Goal: Task Accomplishment & Management: Manage account settings

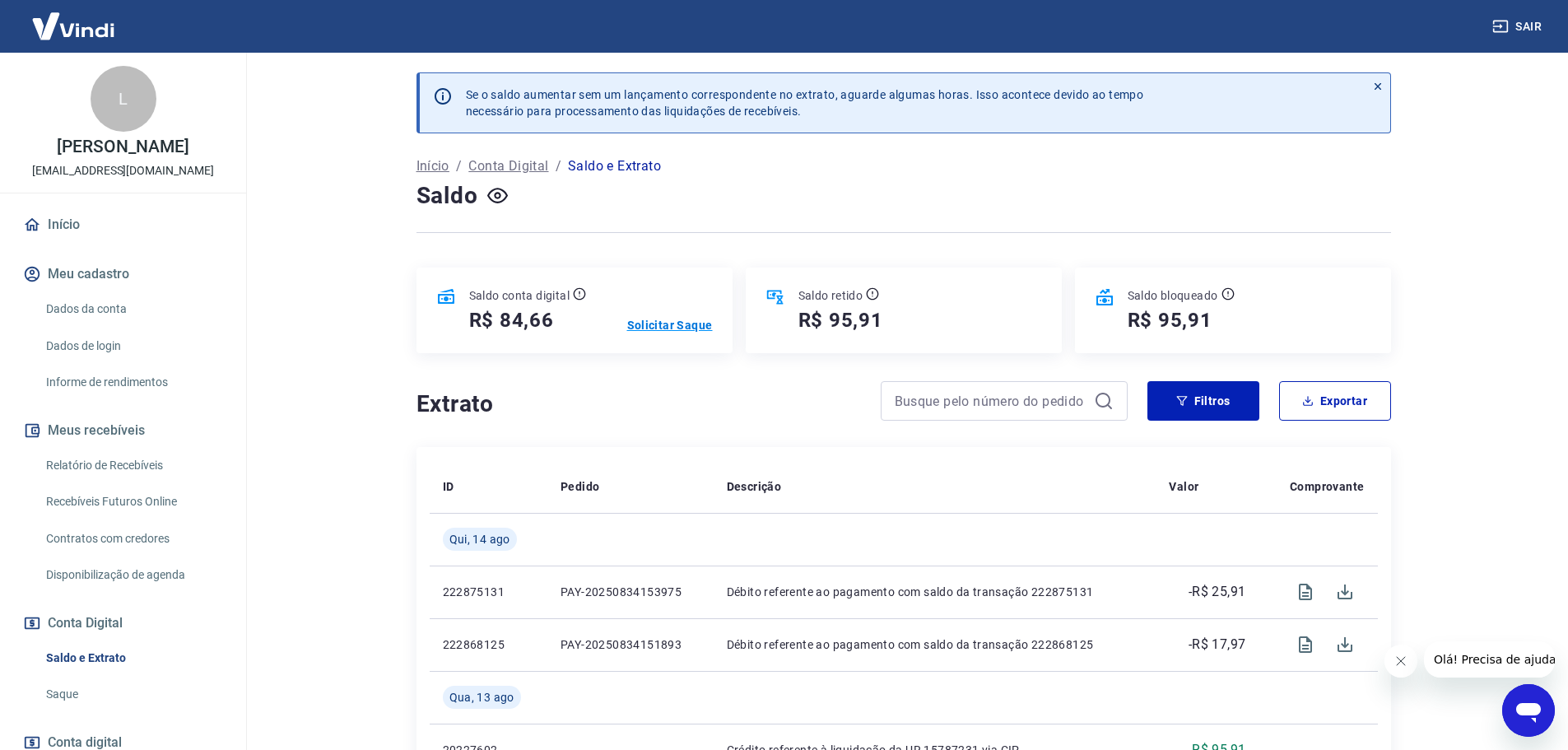
click at [685, 328] on p "Solicitar Saque" at bounding box center [669, 325] width 85 height 17
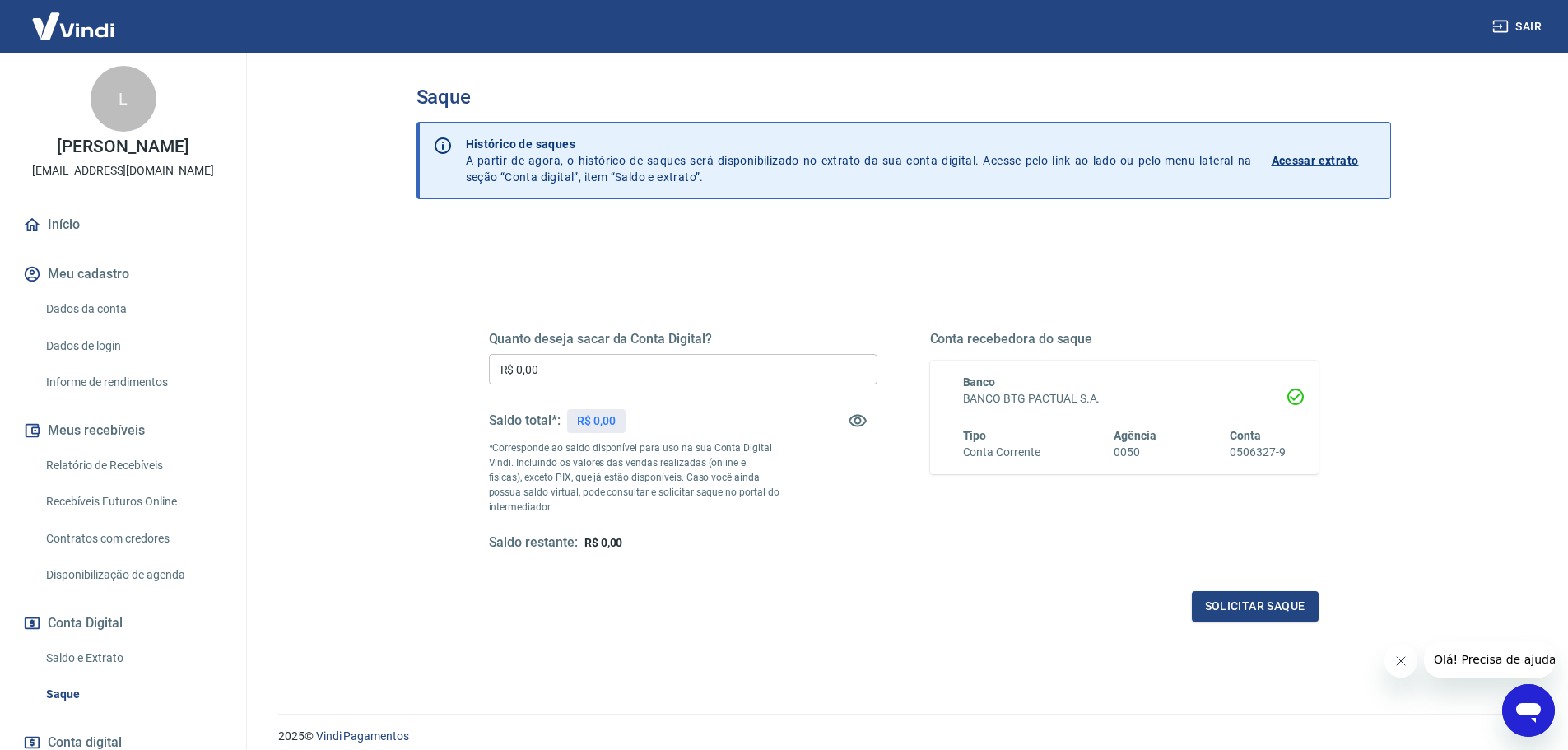
click at [673, 328] on div "Quanto deseja sacar da Conta Digital? R$ 0,00 ​ Saldo total*: R$ 0,00 *Correspo…" at bounding box center [904, 456] width 829 height 330
click at [659, 367] on input "R$ 0,00" at bounding box center [684, 369] width 389 height 30
type input "R$ 84,66"
click at [1240, 604] on button "Solicitar saque" at bounding box center [1255, 606] width 127 height 30
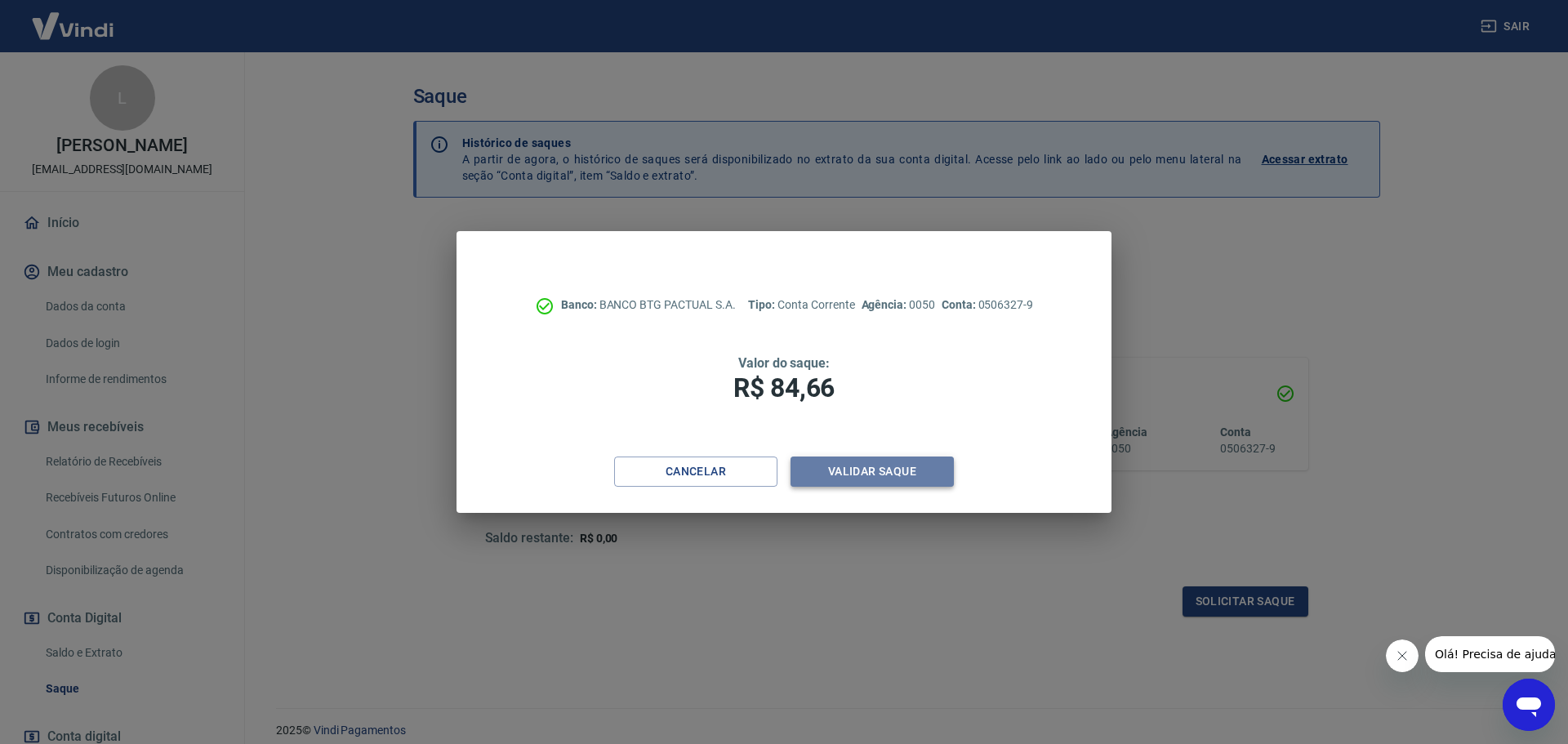
click at [899, 482] on button "Validar saque" at bounding box center [871, 471] width 163 height 30
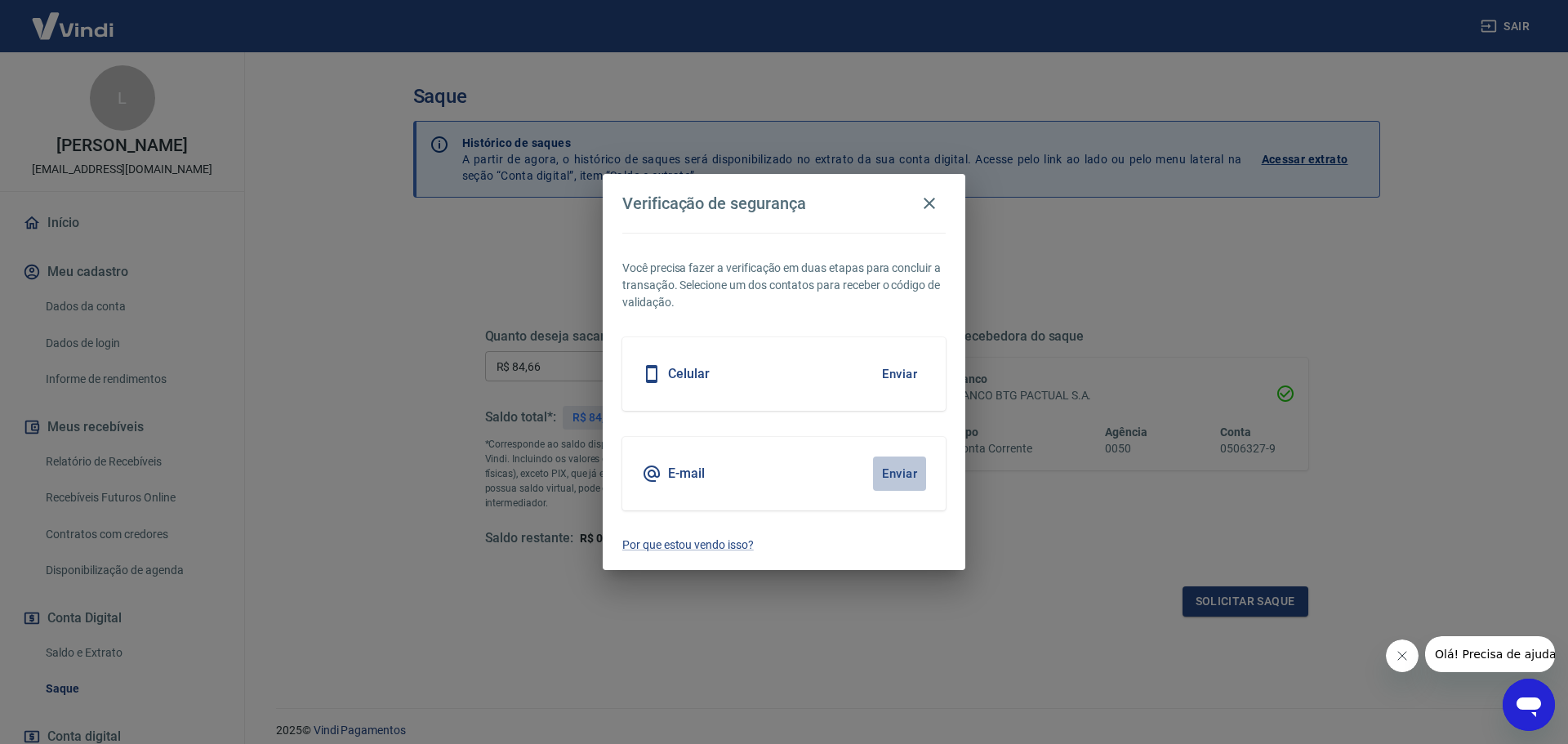
click at [896, 471] on button "Enviar" at bounding box center [899, 473] width 53 height 34
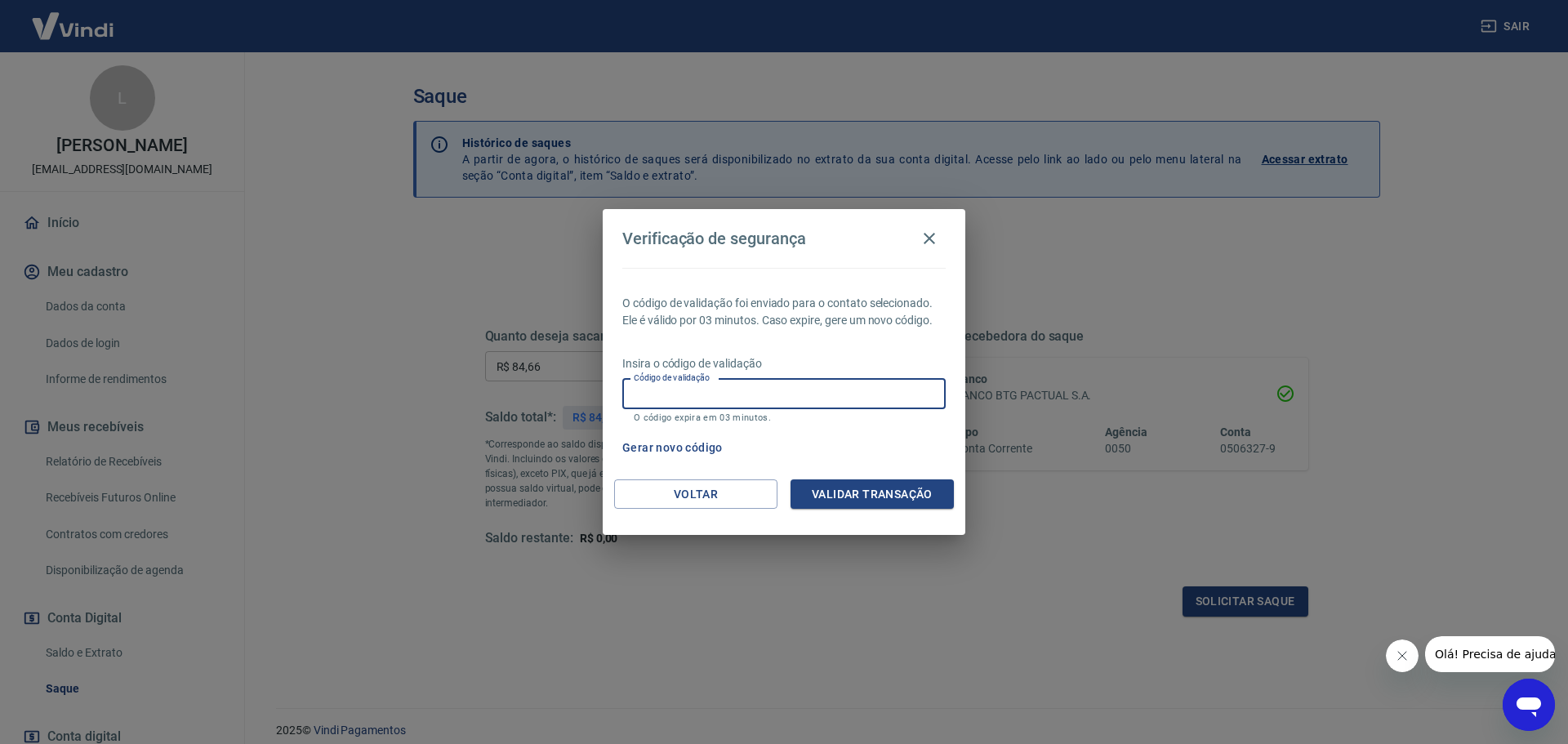
click at [795, 385] on input "Código de validação" at bounding box center [783, 394] width 323 height 30
paste input "363767"
type input "363767"
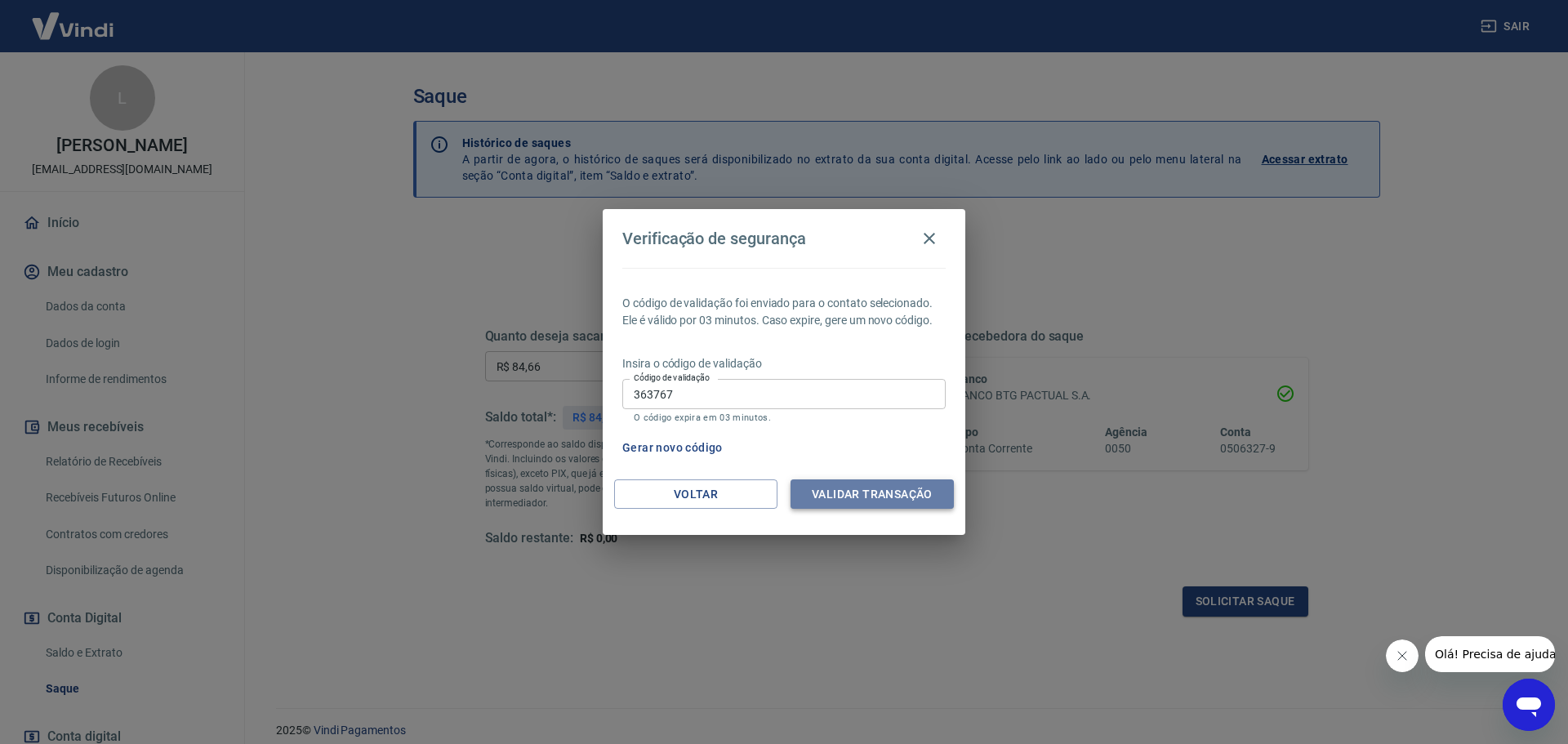
click at [840, 489] on button "Validar transação" at bounding box center [871, 494] width 163 height 30
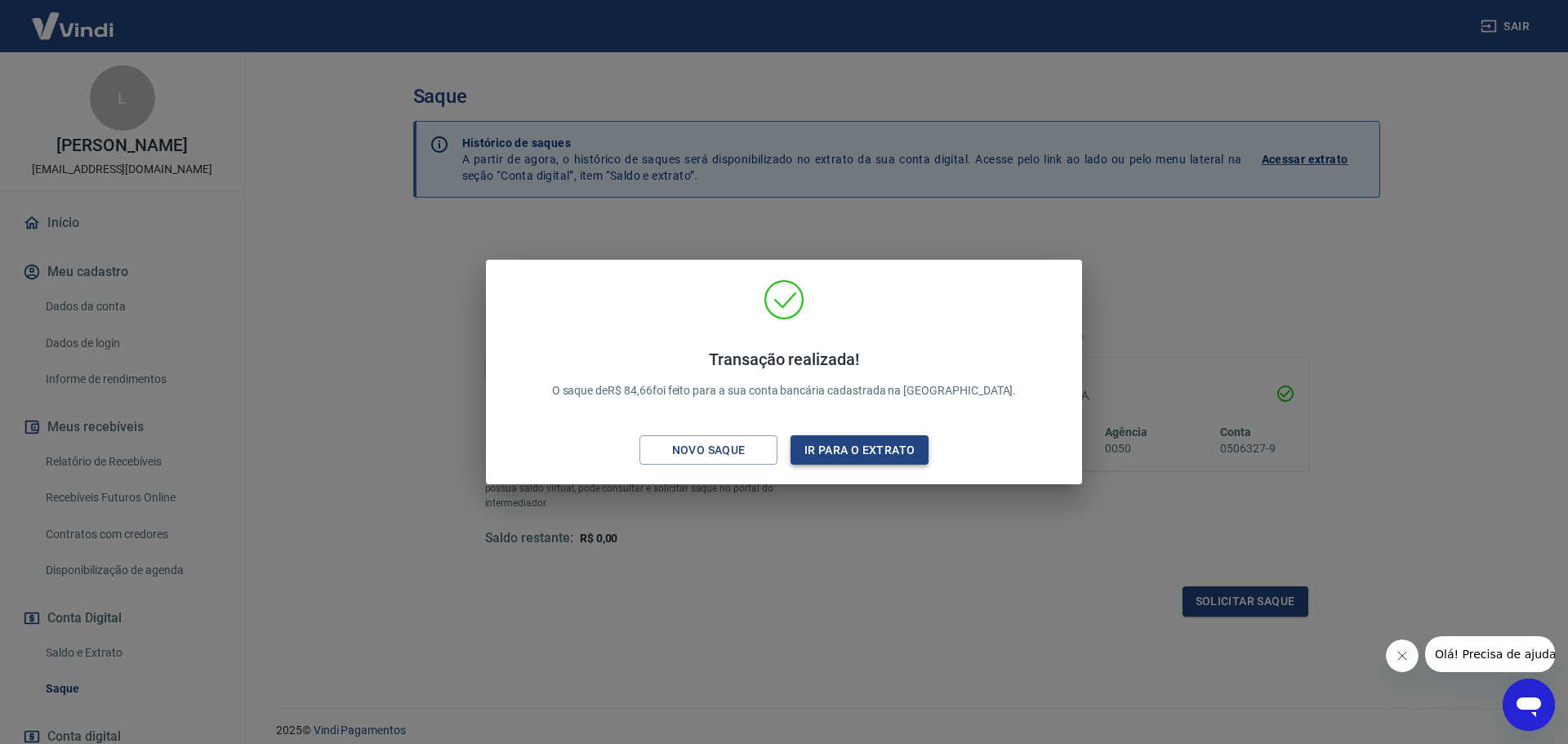
click at [892, 451] on button "Ir para o extrato" at bounding box center [859, 450] width 138 height 30
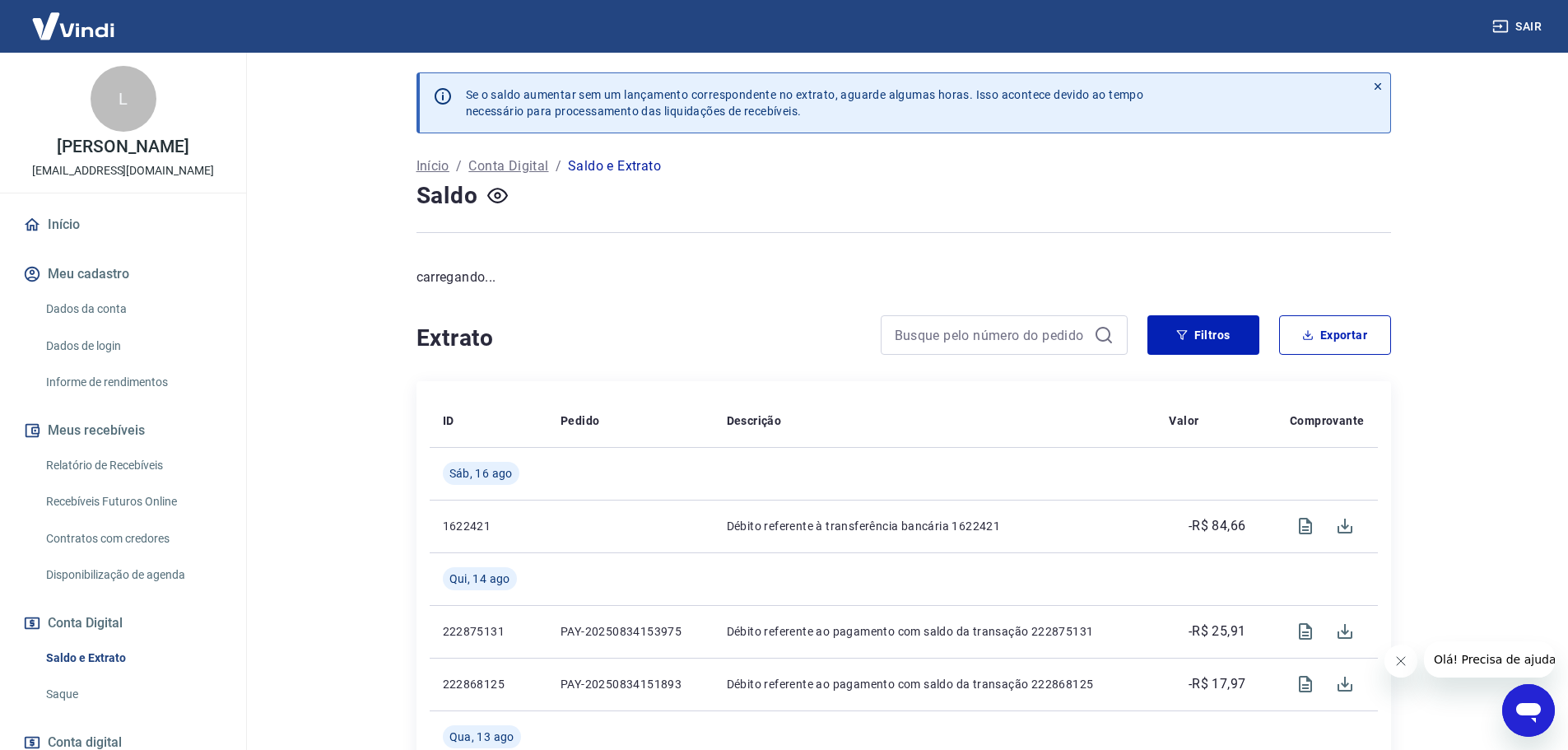
click at [69, 242] on link "Início" at bounding box center [123, 225] width 207 height 36
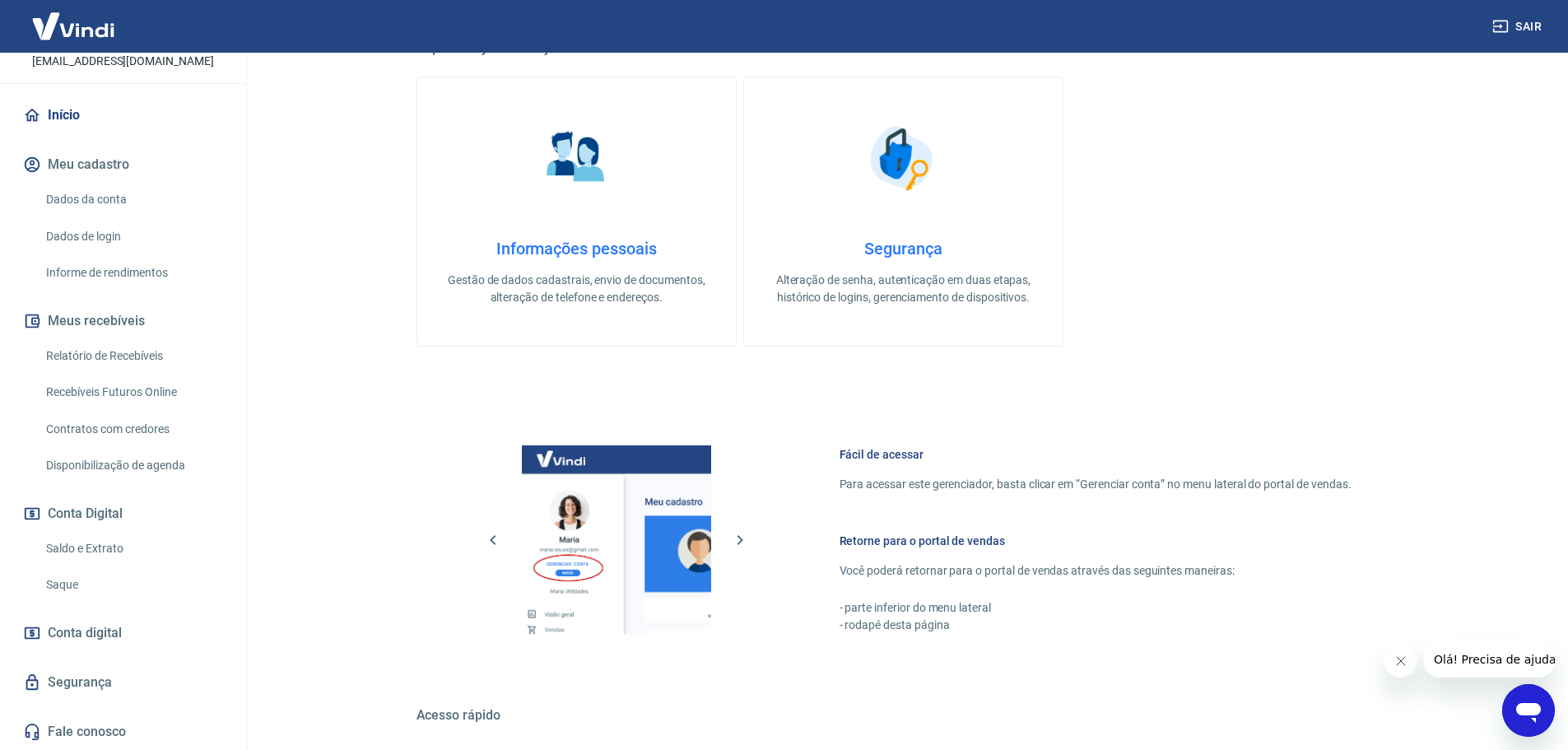
scroll to position [533, 0]
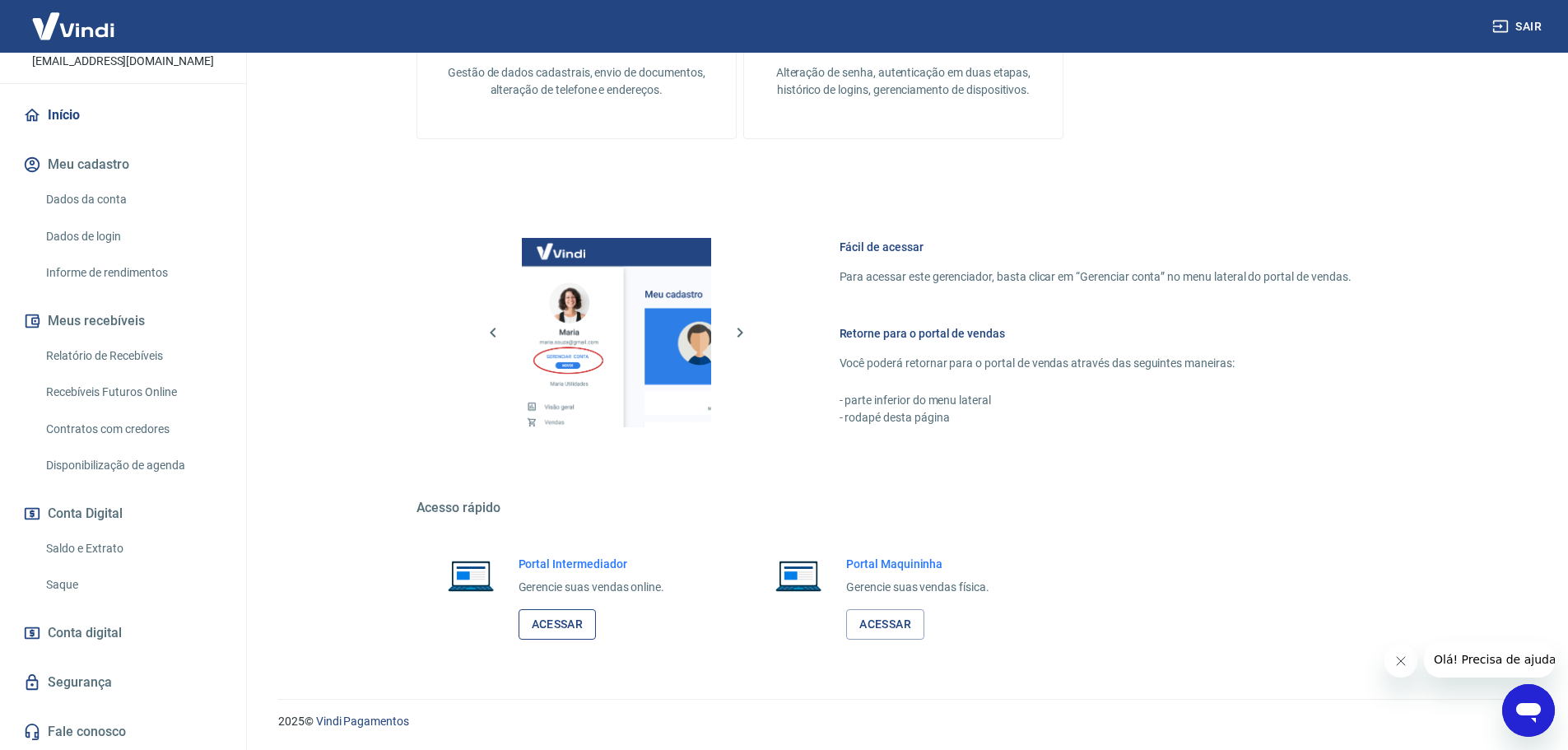
click at [558, 632] on link "Acessar" at bounding box center [558, 624] width 78 height 30
